Goal: Information Seeking & Learning: Learn about a topic

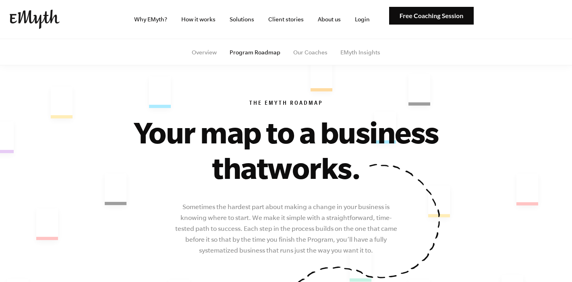
scroll to position [12, 0]
